Goal: Information Seeking & Learning: Learn about a topic

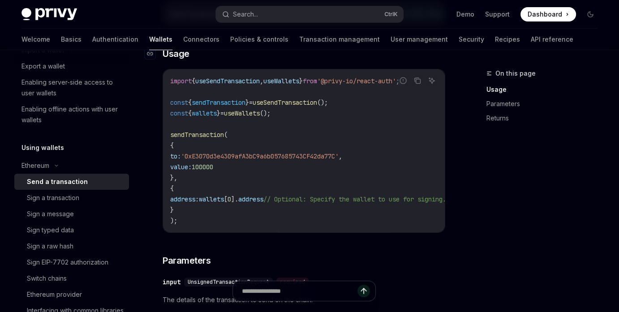
scroll to position [331, 0]
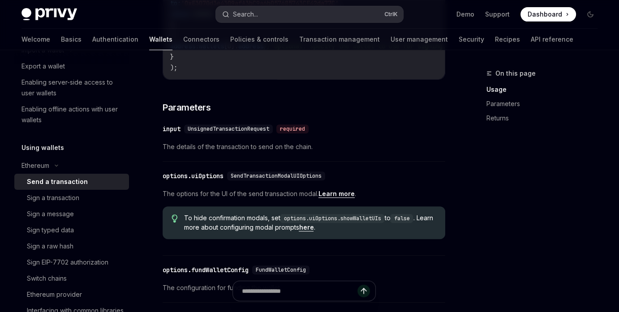
click at [260, 19] on button "Search... Ctrl K" at bounding box center [309, 14] width 187 height 16
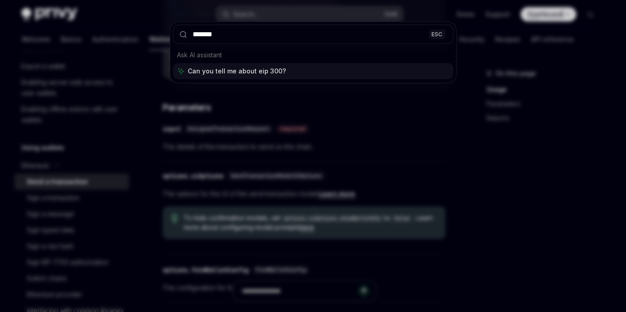
type input "********"
type textarea "*"
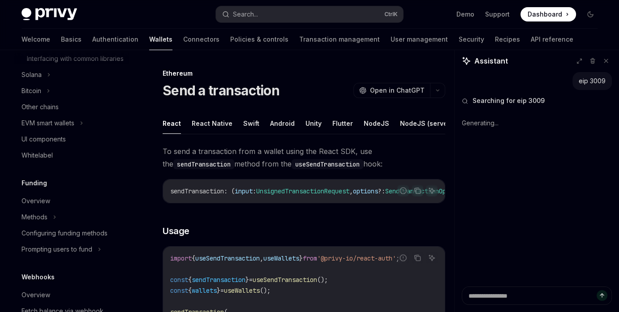
scroll to position [390, 0]
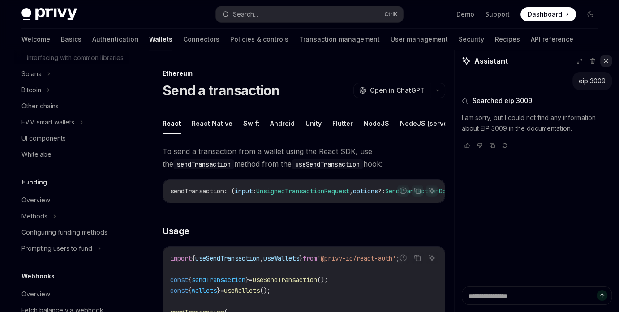
click at [609, 64] on button at bounding box center [606, 61] width 12 height 12
type textarea "*"
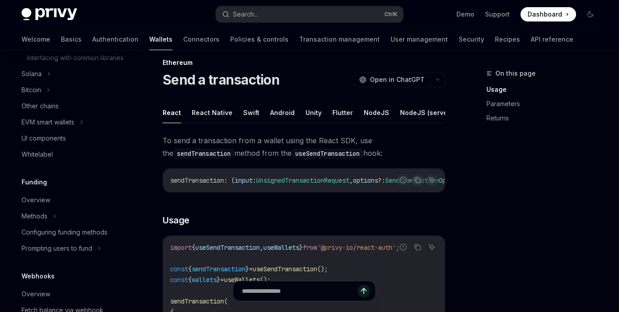
scroll to position [0, 0]
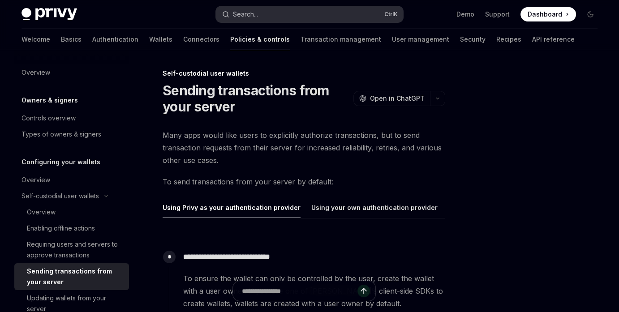
click at [285, 21] on button "Search... Ctrl K" at bounding box center [309, 14] width 187 height 16
